Goal: Book appointment/travel/reservation

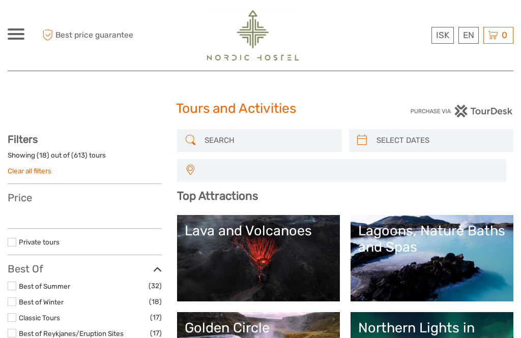
select select
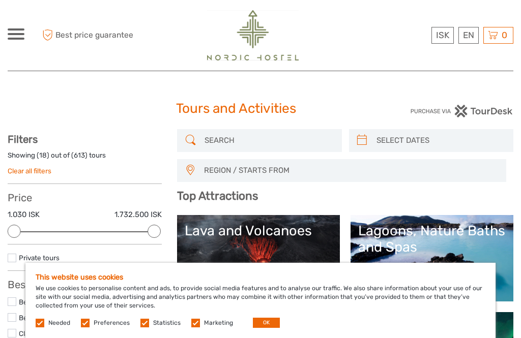
click at [266, 321] on button "OK" at bounding box center [266, 323] width 27 height 10
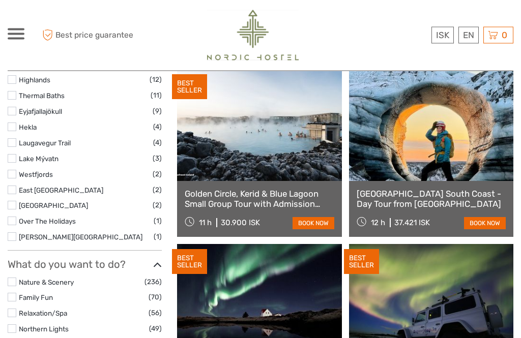
scroll to position [716, 0]
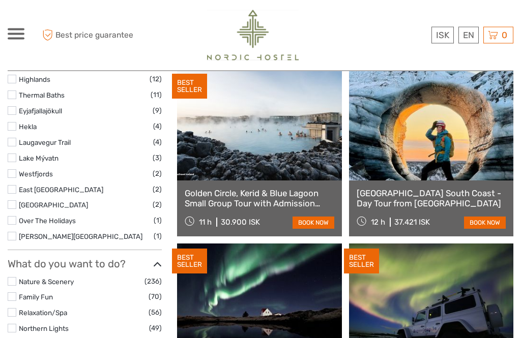
click at [250, 193] on link "Golden Circle, Kerid & Blue Lagoon Small Group Tour with Admission Ticket" at bounding box center [259, 199] width 149 height 21
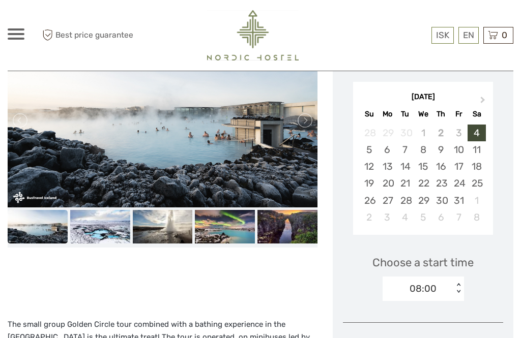
scroll to position [201, 0]
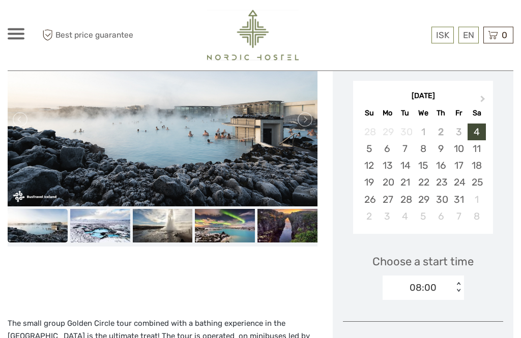
click at [388, 148] on div "6" at bounding box center [387, 149] width 18 height 17
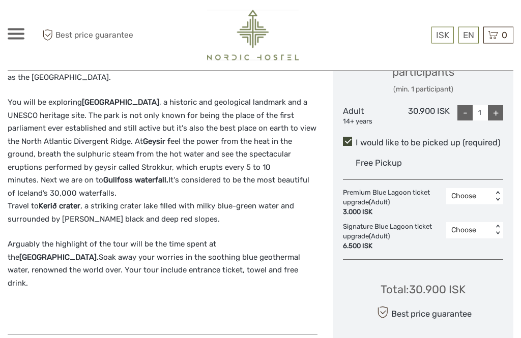
scroll to position [503, 0]
